Goal: Find specific page/section: Find specific page/section

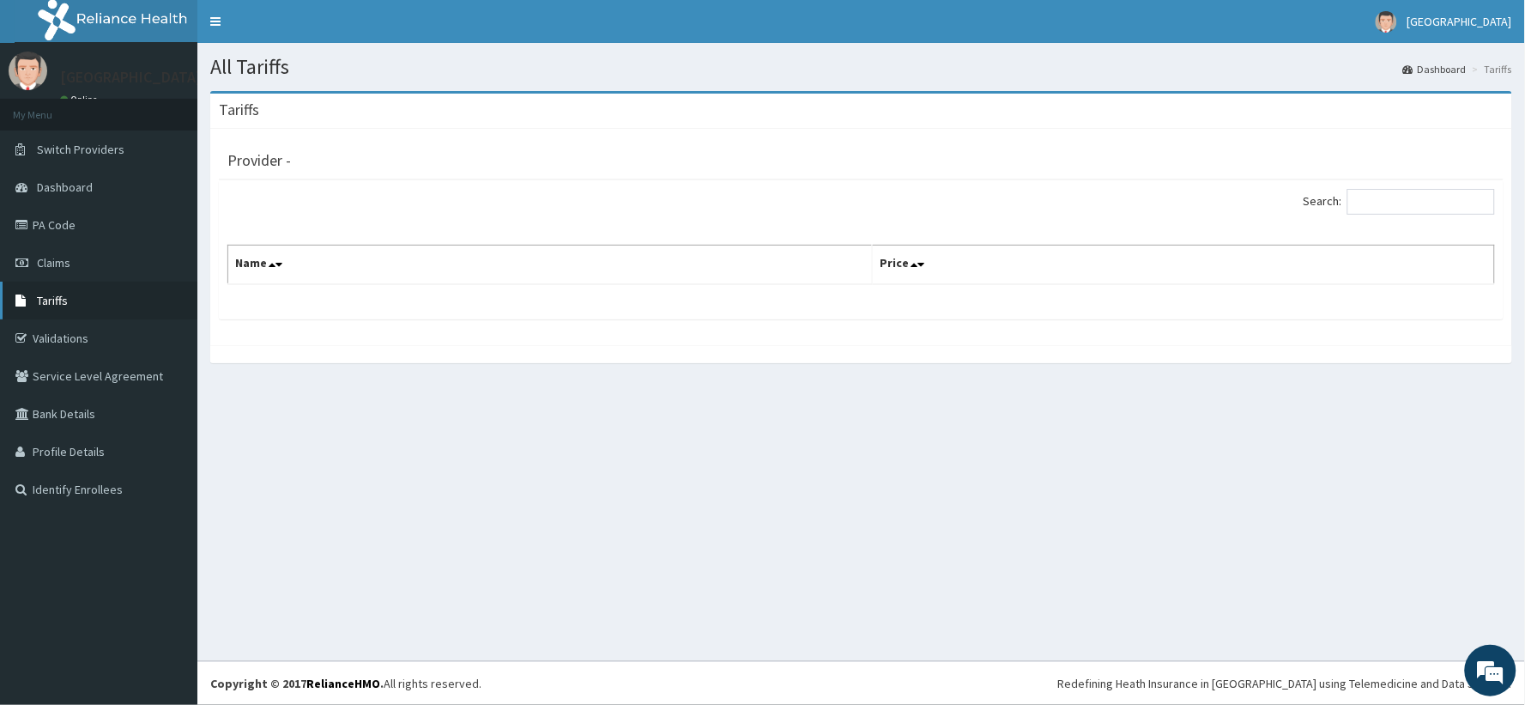
click at [49, 296] on span "Tariffs" at bounding box center [52, 300] width 31 height 15
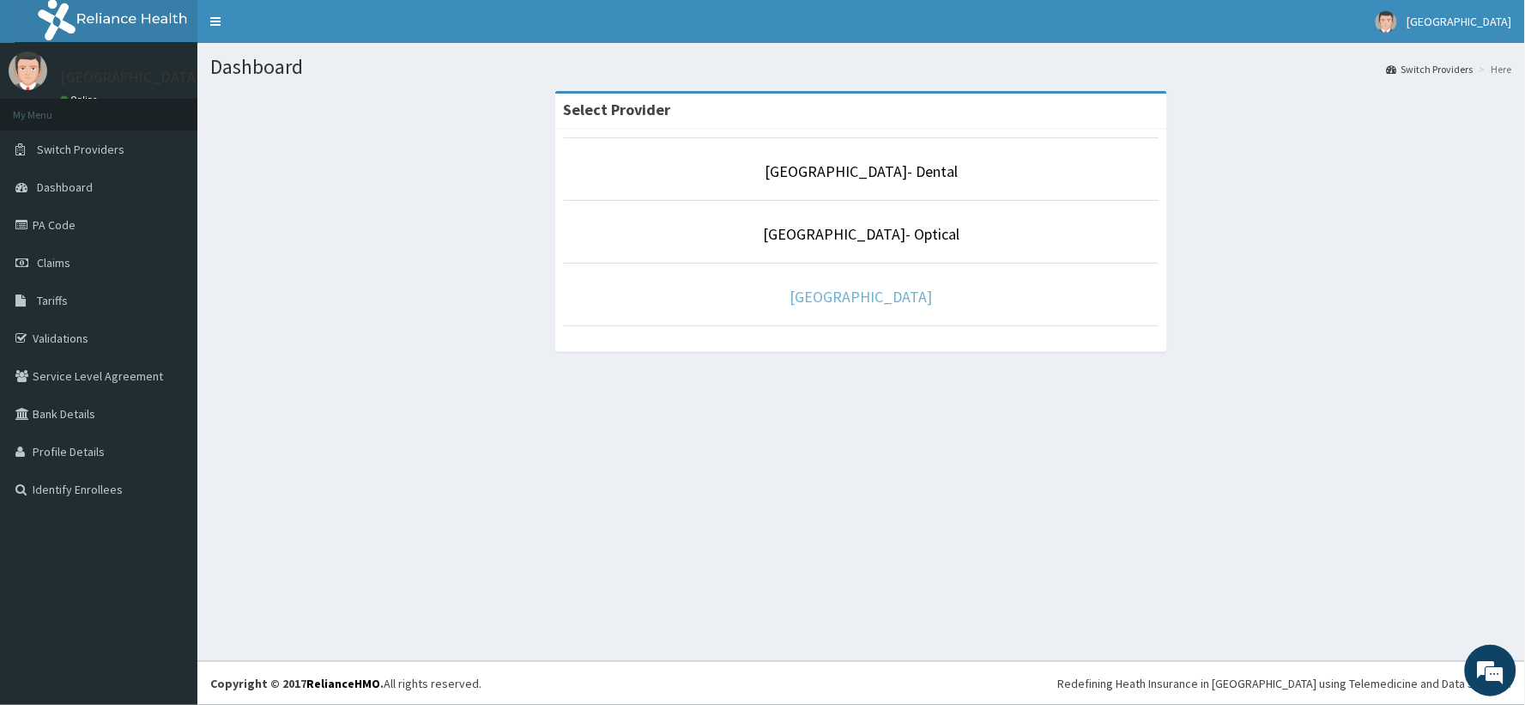
click at [842, 294] on link "[GEOGRAPHIC_DATA]" at bounding box center [861, 297] width 142 height 20
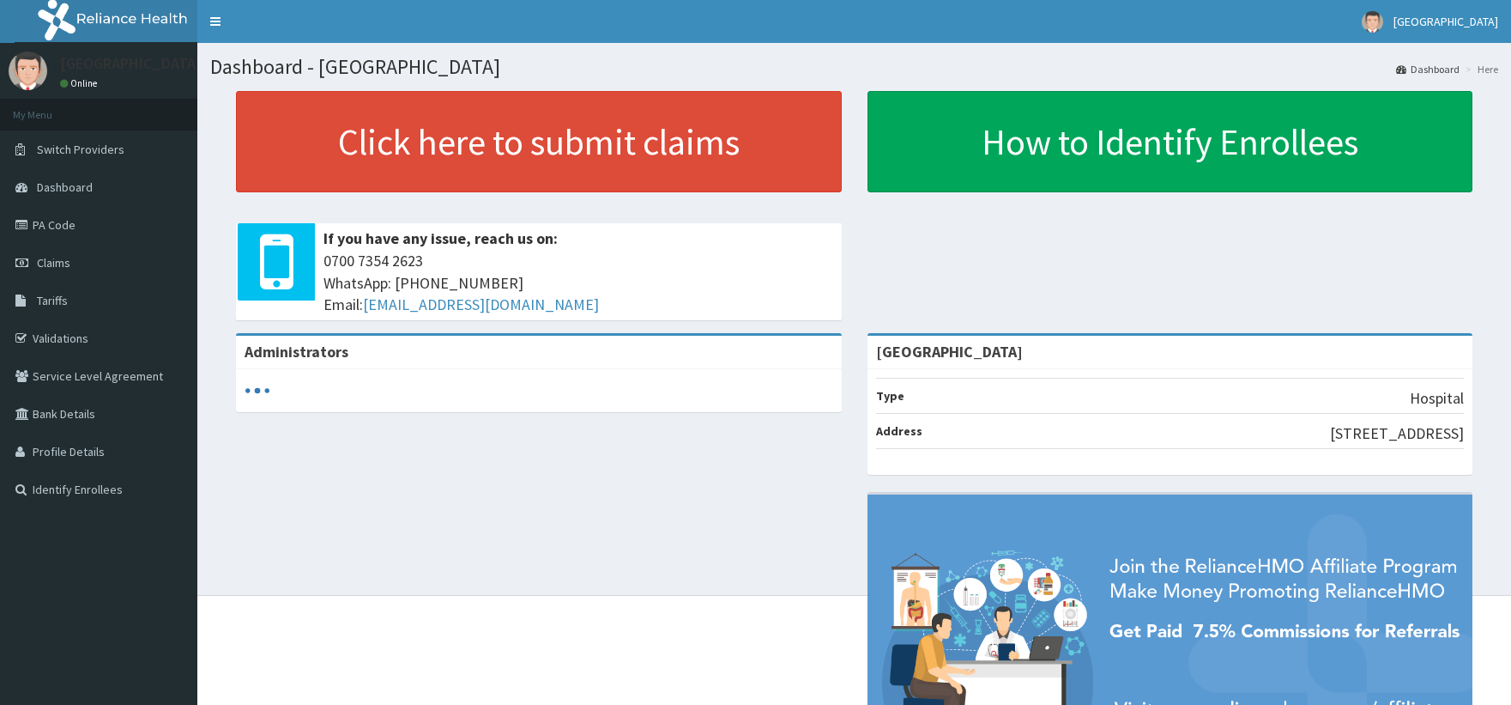
click at [45, 296] on span "Tariffs" at bounding box center [52, 300] width 31 height 15
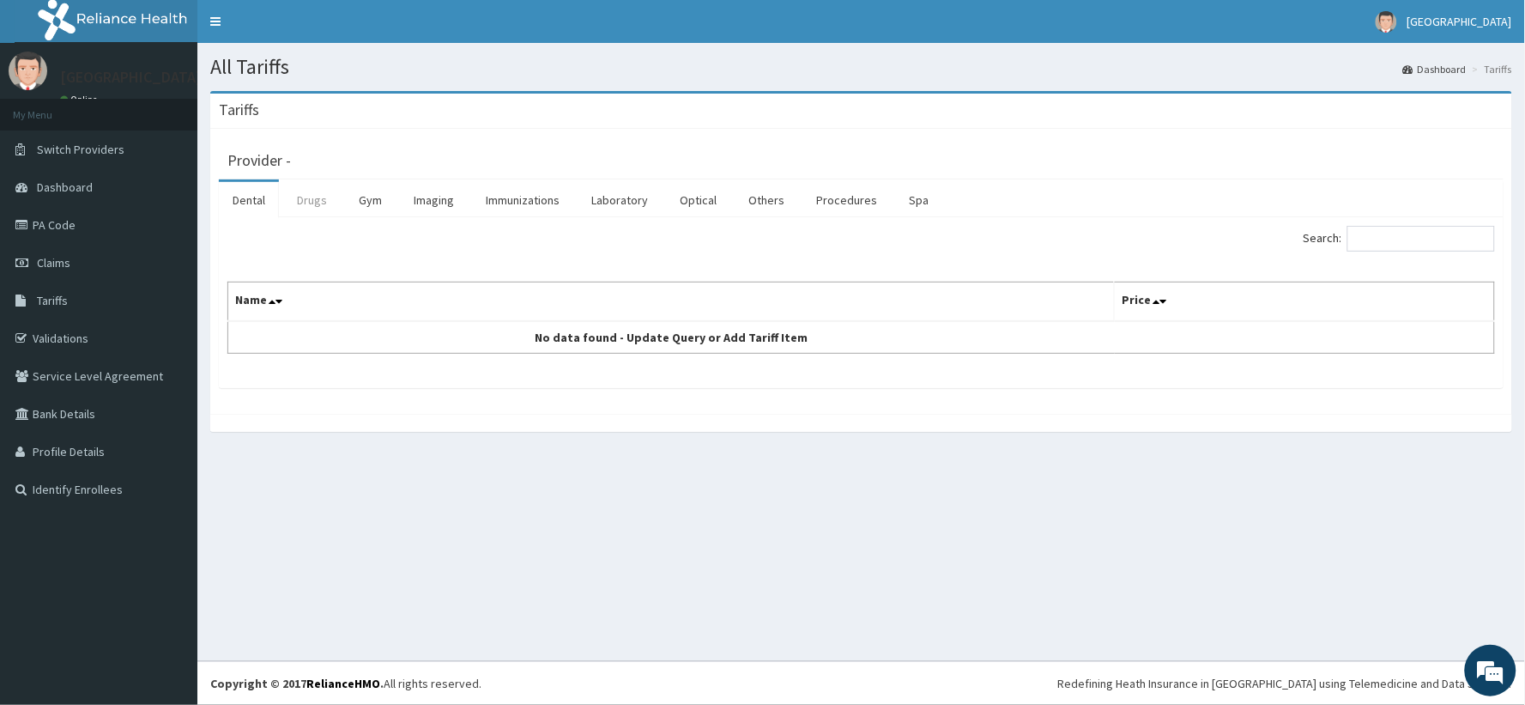
click at [321, 200] on link "Drugs" at bounding box center [312, 200] width 58 height 36
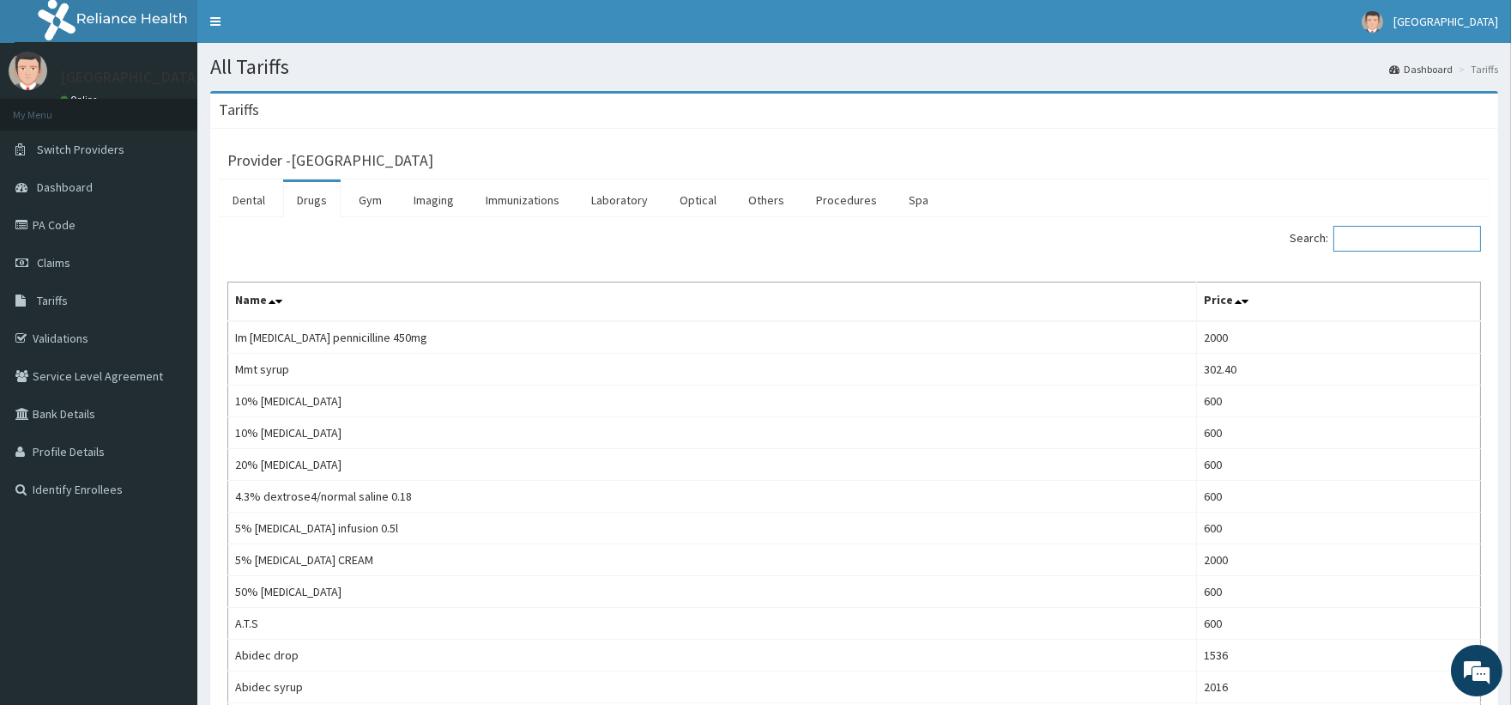
click at [1391, 240] on input "Search:" at bounding box center [1408, 239] width 148 height 26
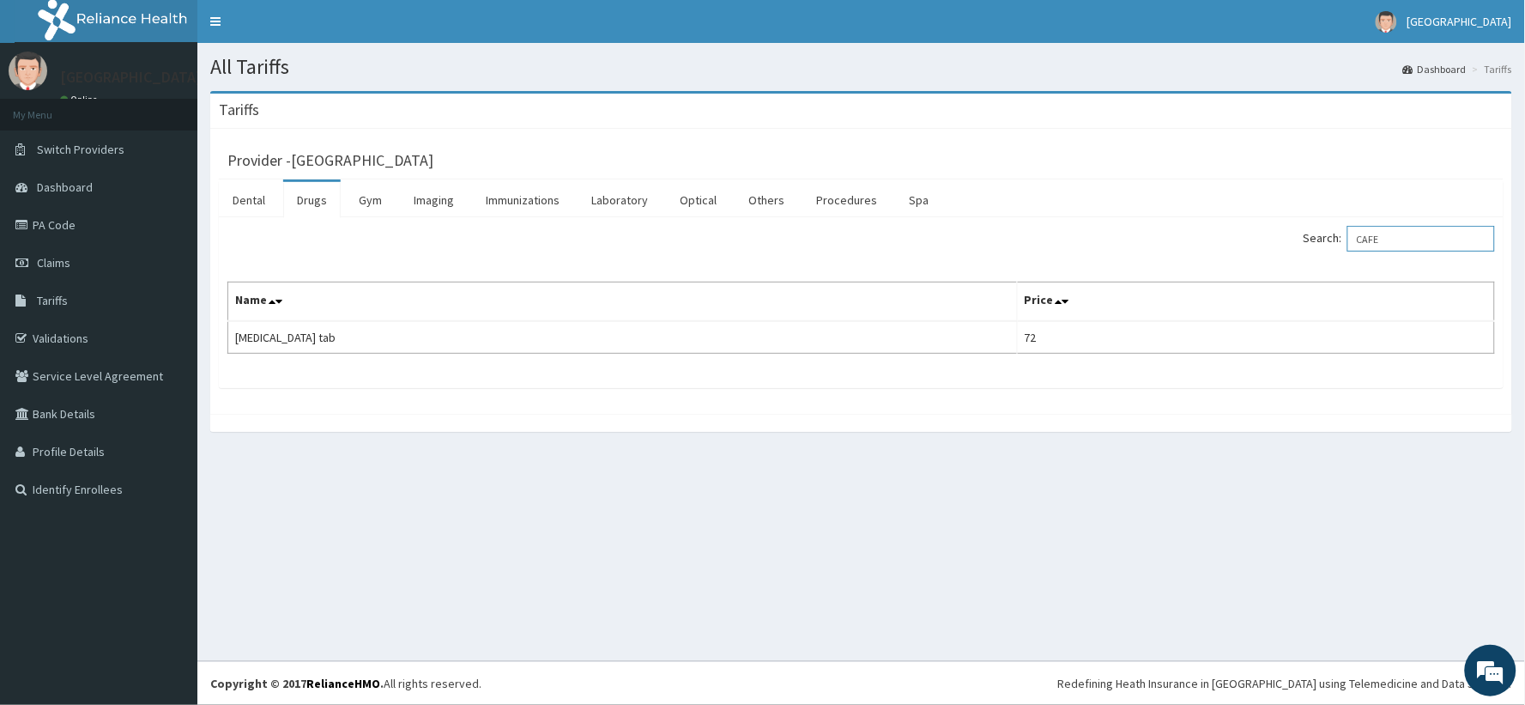
type input "CAFE"
click at [62, 225] on link "PA Code" at bounding box center [98, 225] width 197 height 38
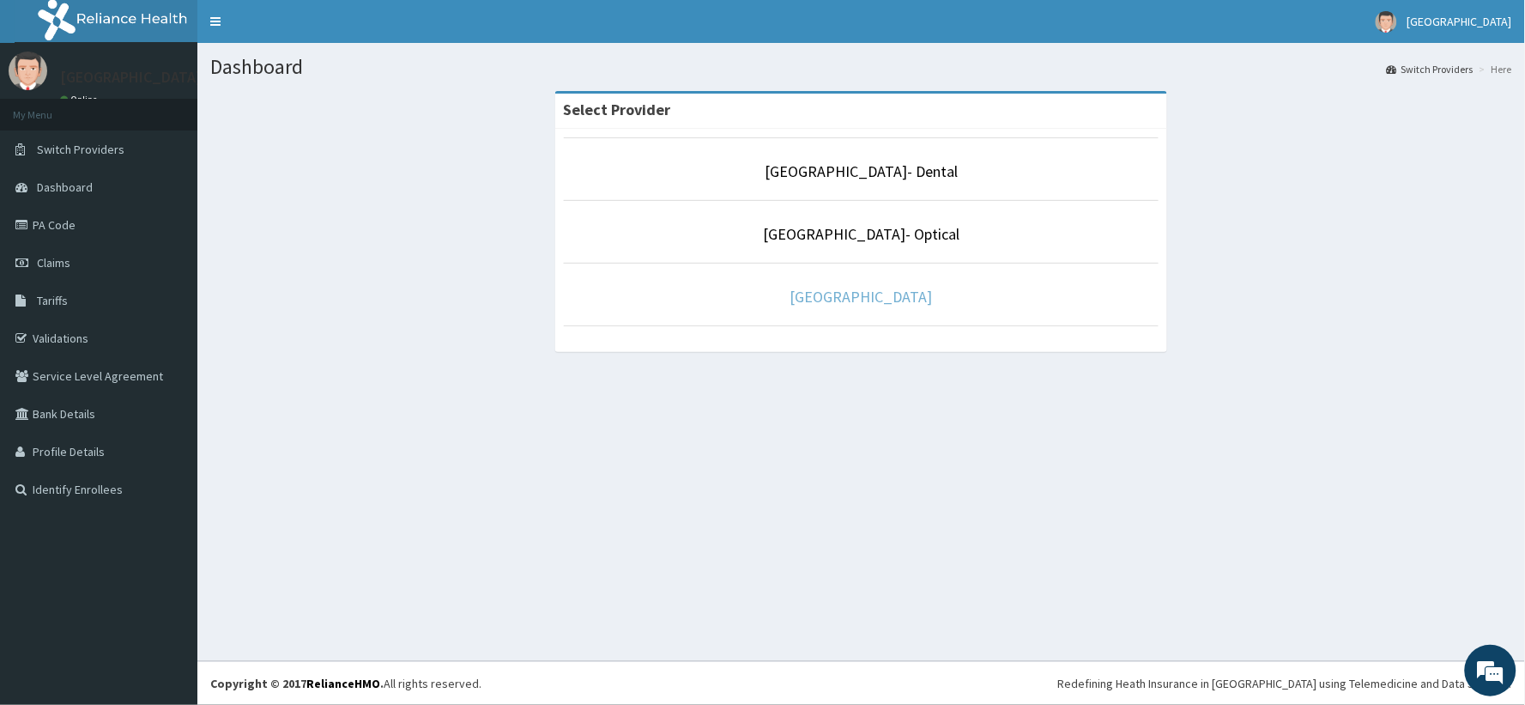
click at [816, 301] on link "[GEOGRAPHIC_DATA]" at bounding box center [861, 297] width 142 height 20
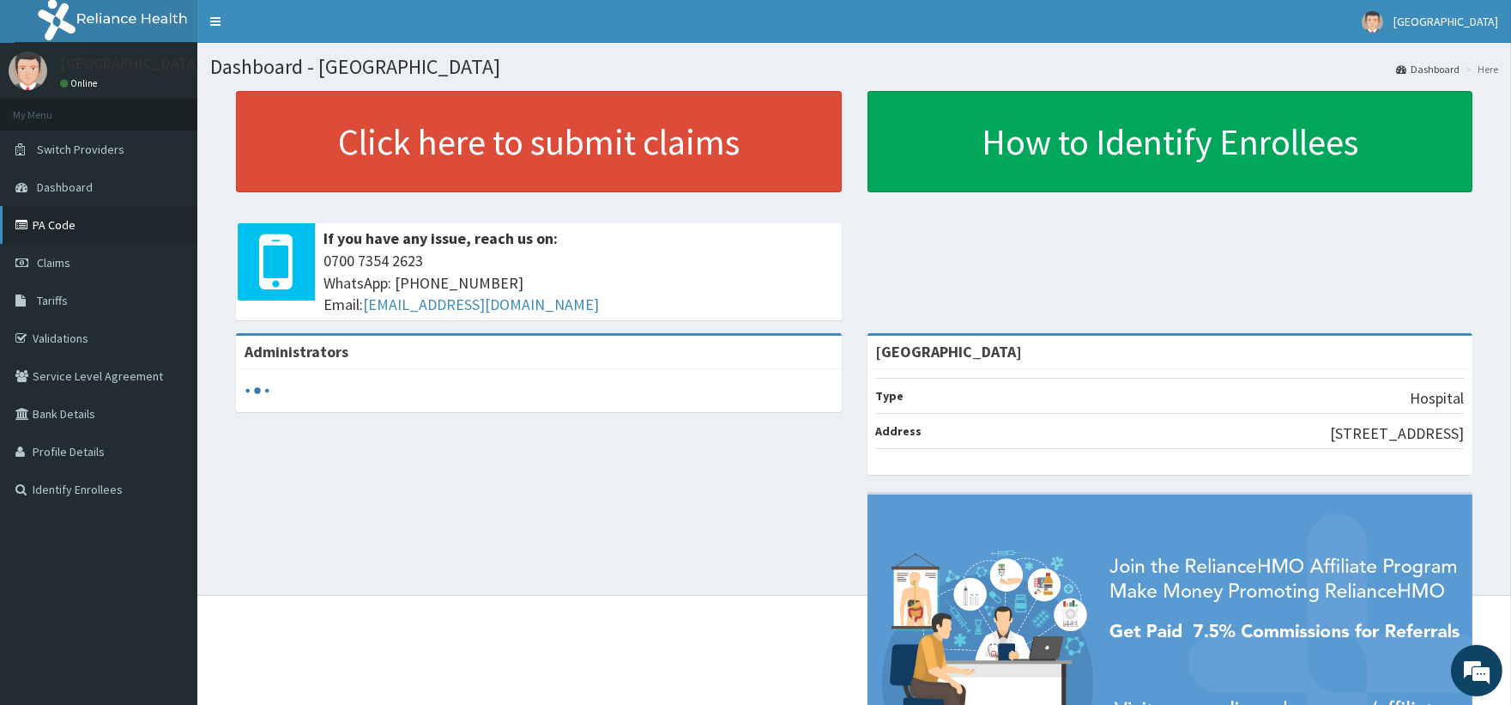
click at [56, 218] on link "PA Code" at bounding box center [98, 225] width 197 height 38
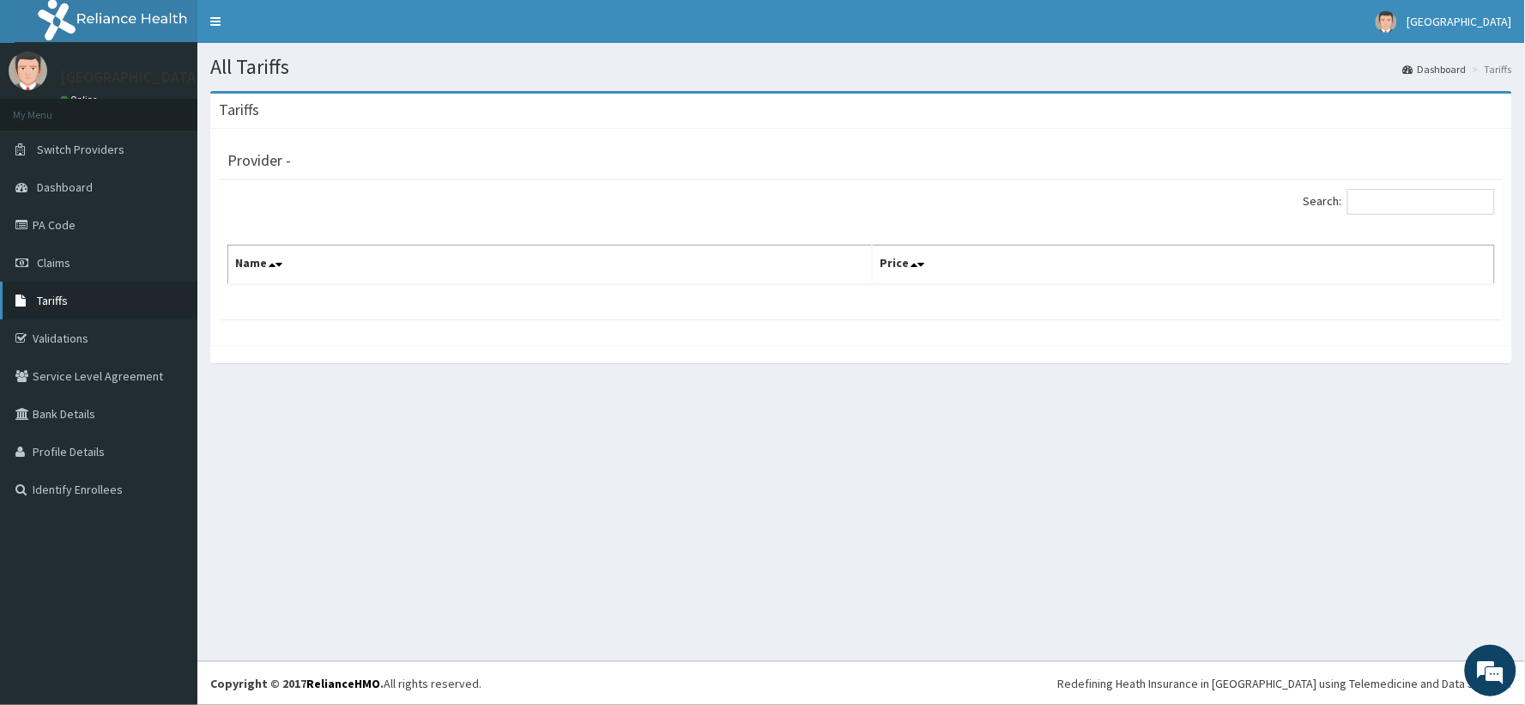
click at [48, 285] on link "Tariffs" at bounding box center [98, 301] width 197 height 38
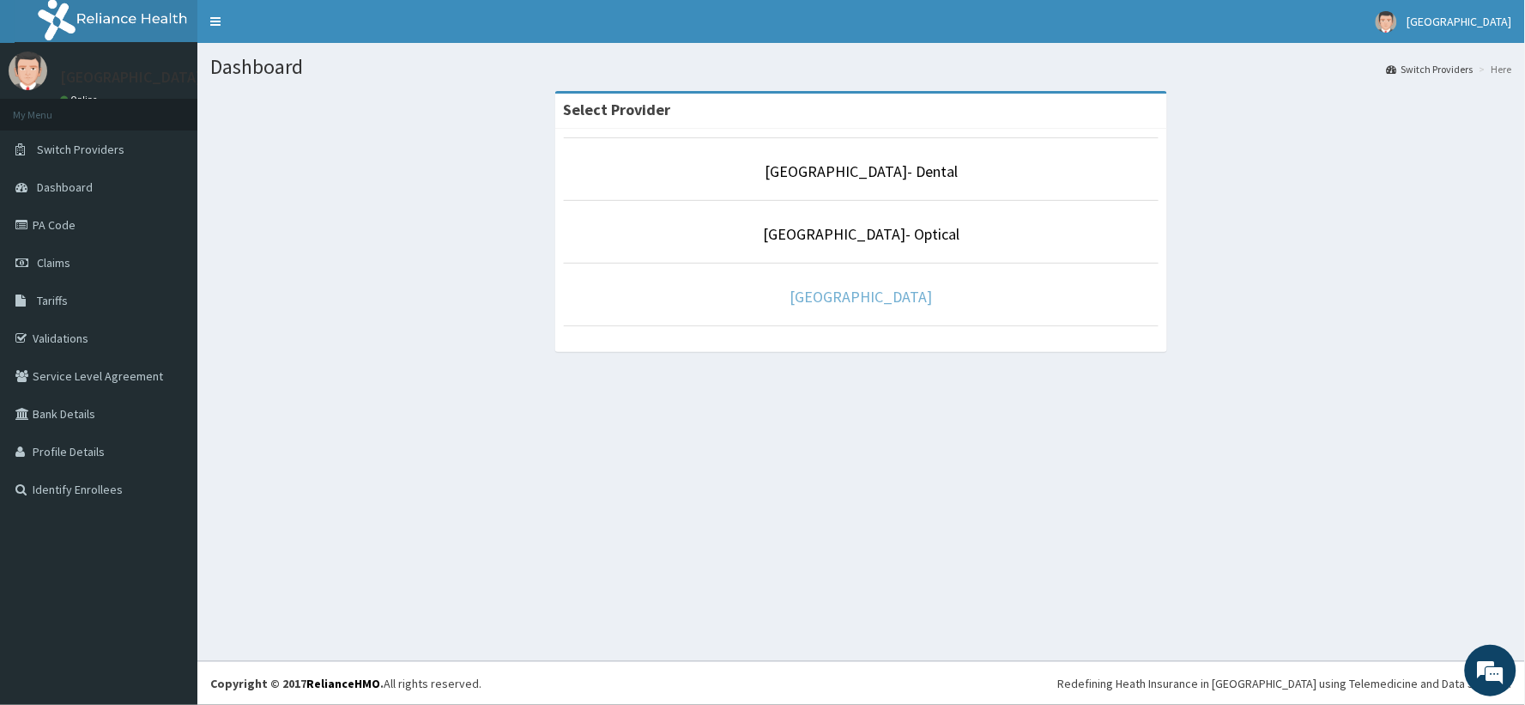
click at [824, 294] on link "[GEOGRAPHIC_DATA]" at bounding box center [861, 297] width 142 height 20
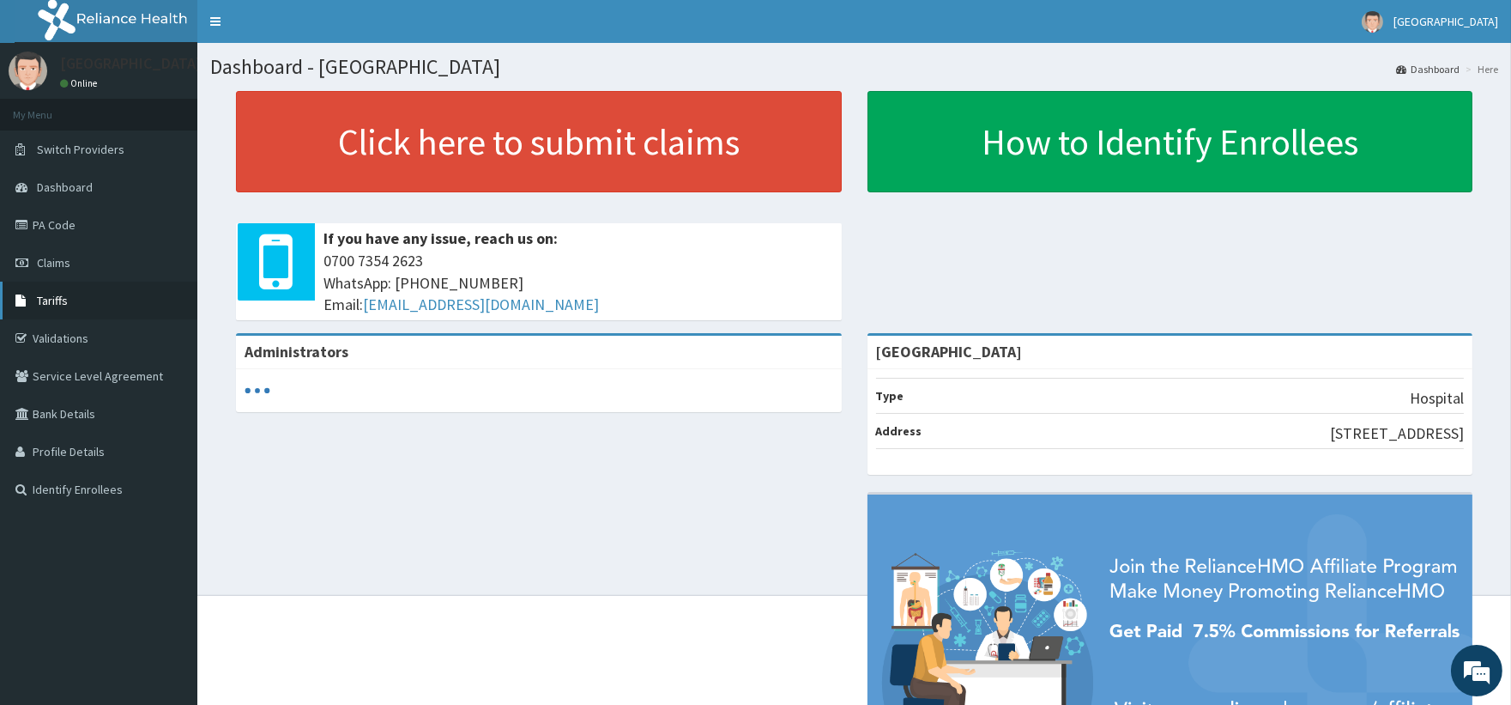
click at [57, 296] on span "Tariffs" at bounding box center [52, 300] width 31 height 15
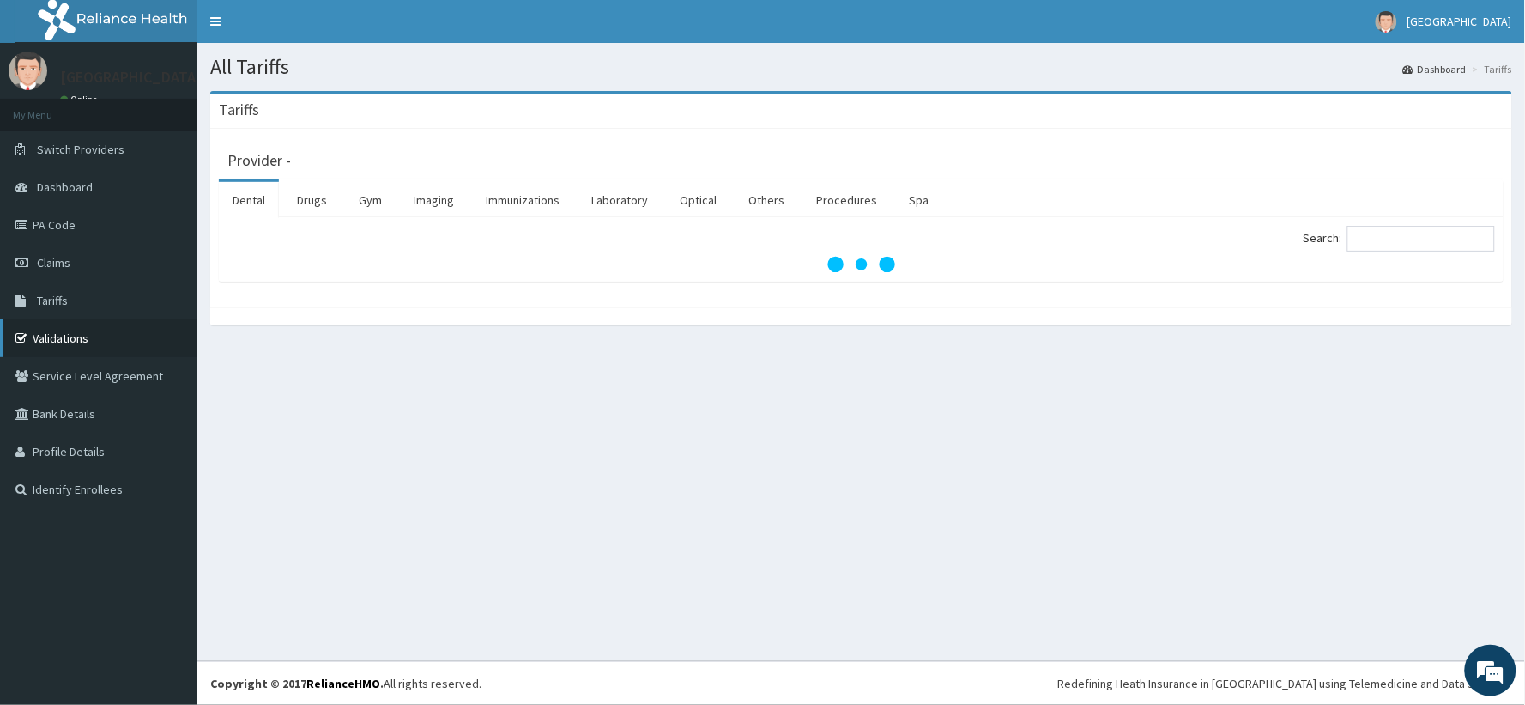
click at [70, 336] on link "Validations" at bounding box center [98, 338] width 197 height 38
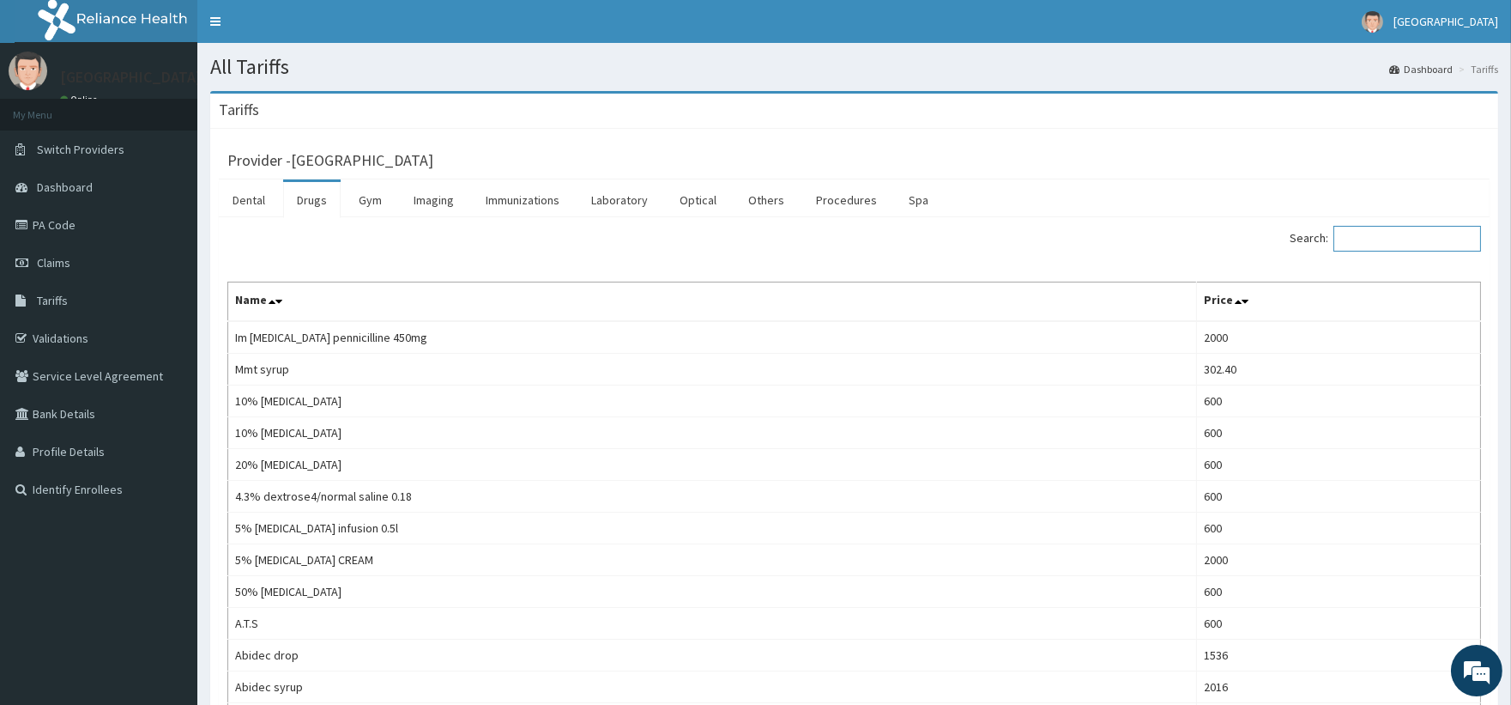
click at [1373, 244] on input "Search:" at bounding box center [1408, 239] width 148 height 26
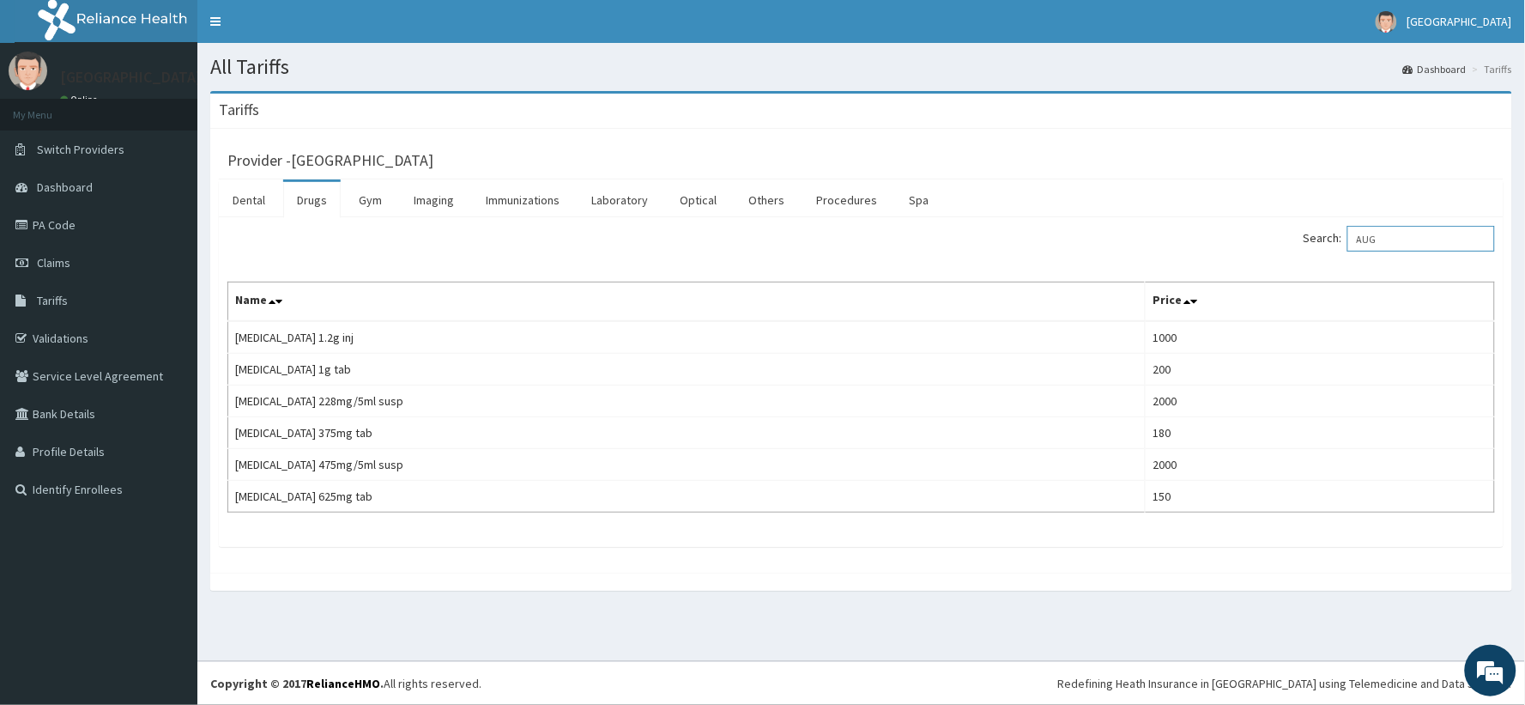
type input "AUG"
